Goal: Find contact information: Find contact information

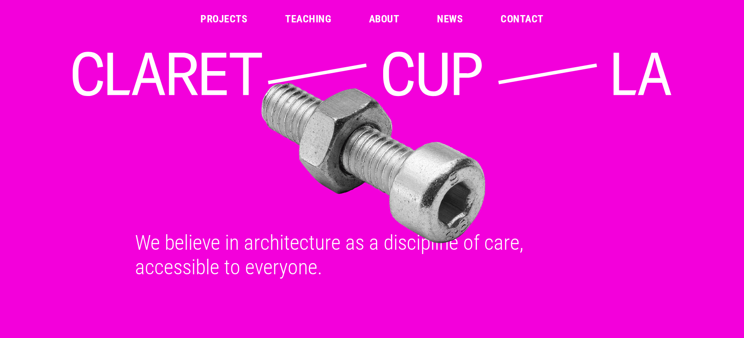
click at [230, 15] on link "Projects" at bounding box center [224, 19] width 47 height 10
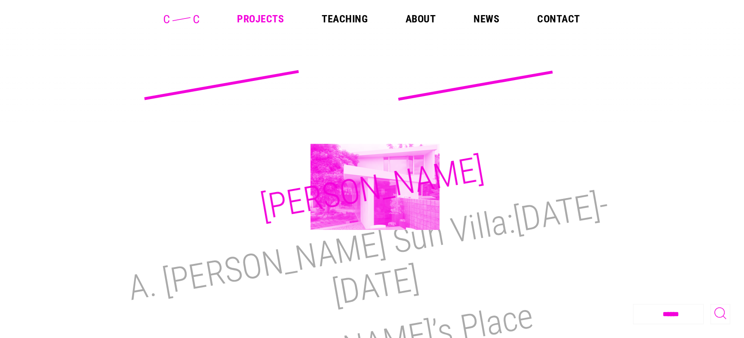
click at [375, 187] on h2 "[PERSON_NAME]" at bounding box center [371, 187] width 229 height 79
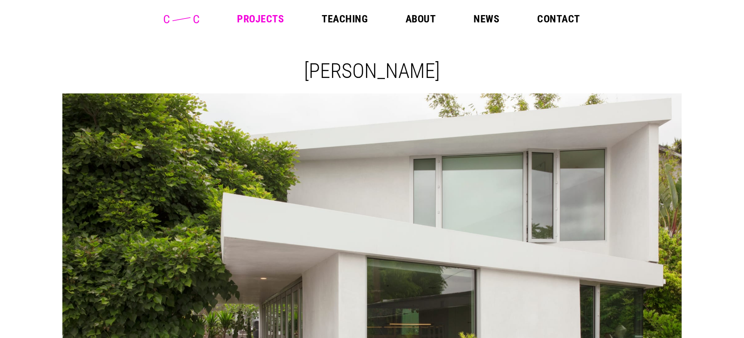
click at [272, 19] on link "Projects" at bounding box center [260, 19] width 47 height 10
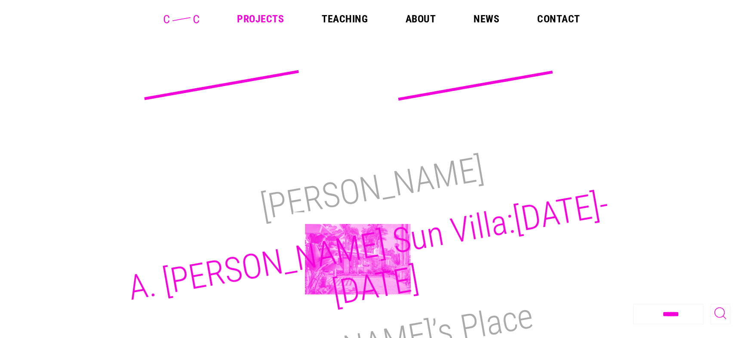
click at [358, 258] on h2 "A. [PERSON_NAME] Sun Villa:[DATE]-[DATE]" at bounding box center [368, 249] width 487 height 130
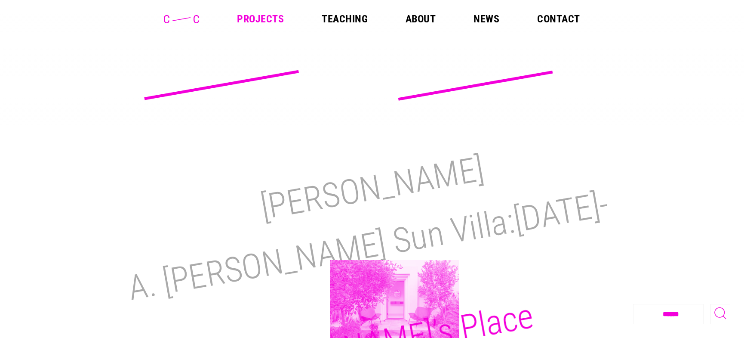
click at [395, 303] on h2 "[PERSON_NAME]’s Place" at bounding box center [372, 344] width 329 height 97
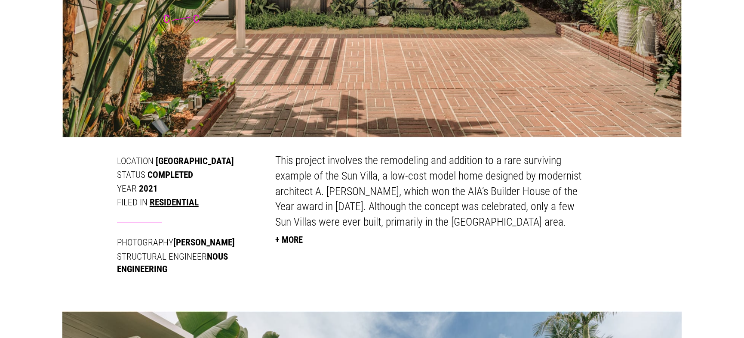
scroll to position [344, 0]
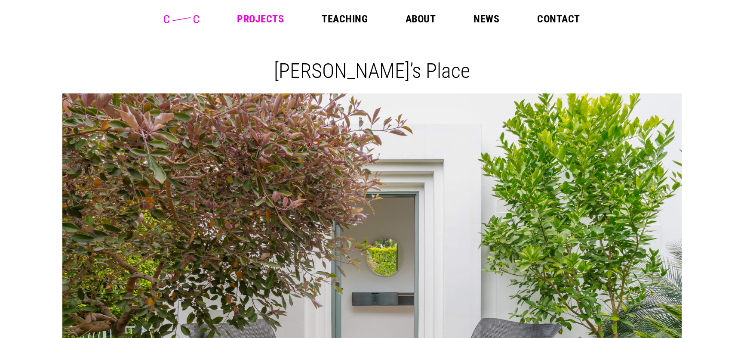
click at [195, 15] on icon at bounding box center [181, 19] width 35 height 8
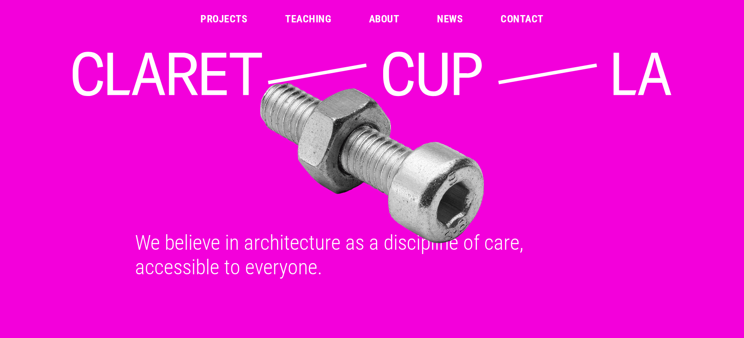
click at [388, 13] on header "Projects Teaching About News Contact" at bounding box center [372, 19] width 744 height 38
click at [386, 18] on link "About" at bounding box center [384, 19] width 30 height 10
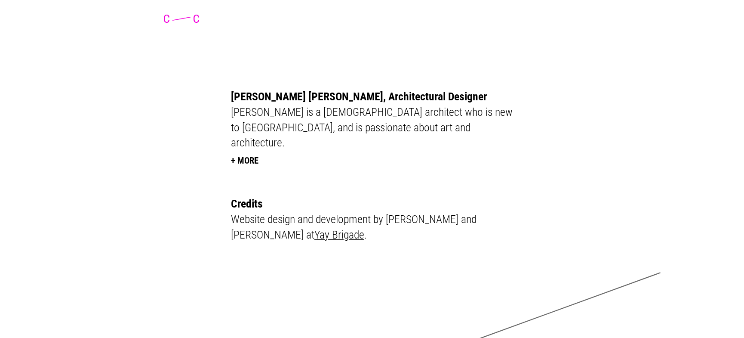
scroll to position [2325, 0]
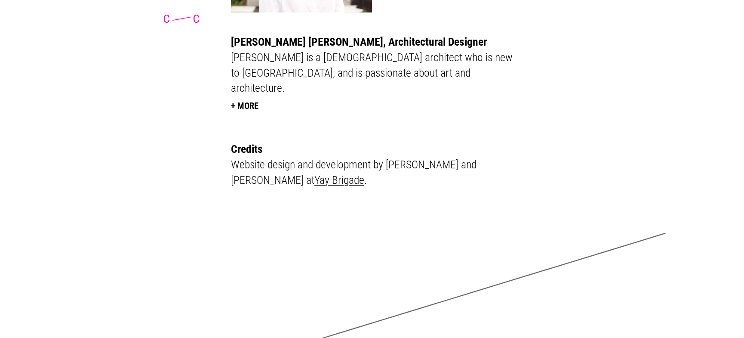
drag, startPoint x: 89, startPoint y: 281, endPoint x: 94, endPoint y: 279, distance: 5.8
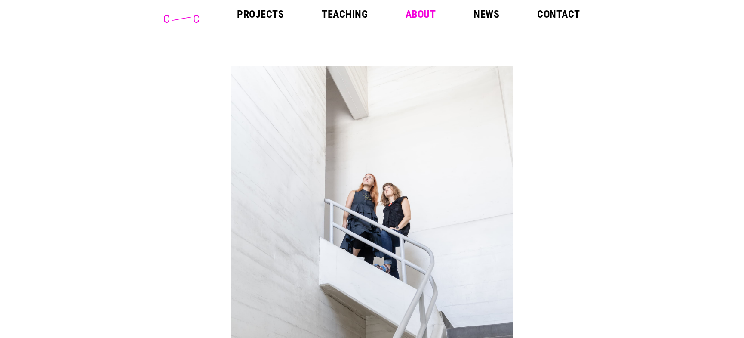
scroll to position [0, 0]
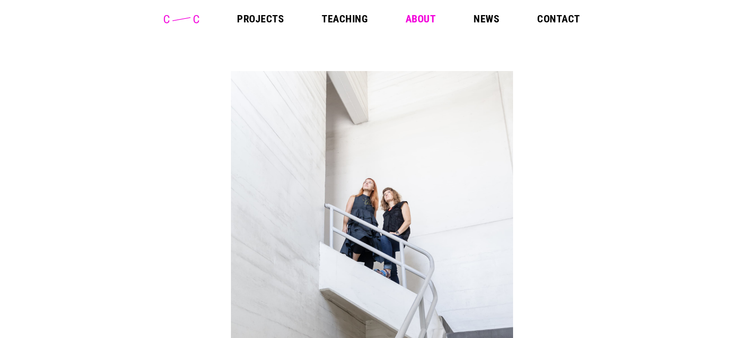
click at [567, 20] on link "Contact" at bounding box center [558, 19] width 43 height 10
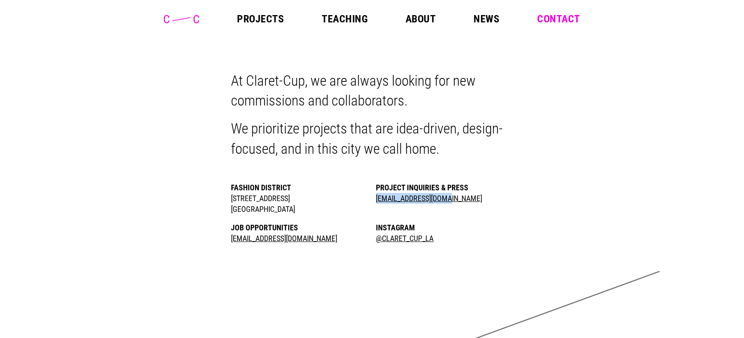
drag, startPoint x: 468, startPoint y: 198, endPoint x: 378, endPoint y: 196, distance: 90.0
click at [378, 196] on li "Project Inquiries & Press [EMAIL_ADDRESS][DOMAIN_NAME]" at bounding box center [444, 198] width 137 height 32
copy link "[EMAIL_ADDRESS][DOMAIN_NAME]"
